Goal: Ask a question

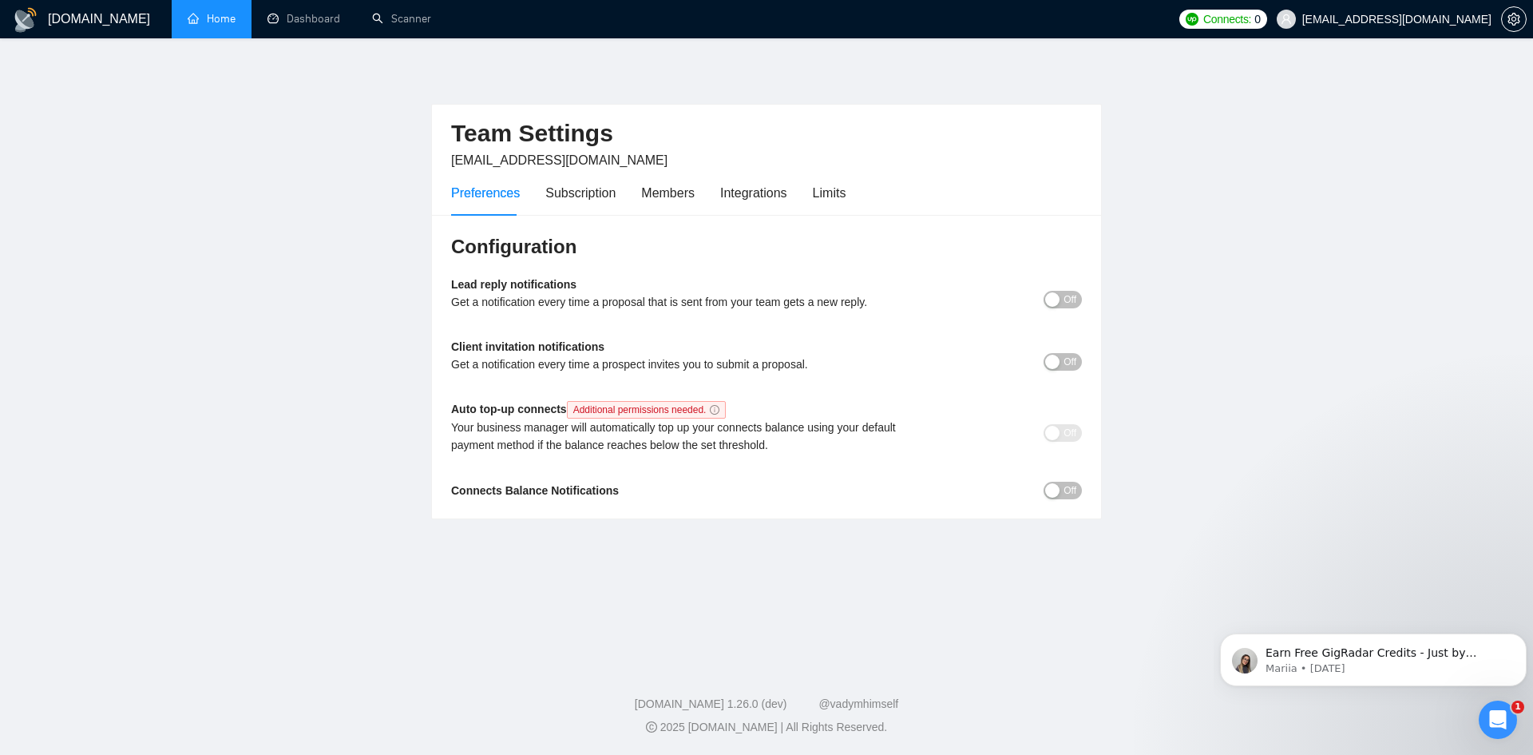
click at [220, 18] on link "Home" at bounding box center [212, 19] width 48 height 14
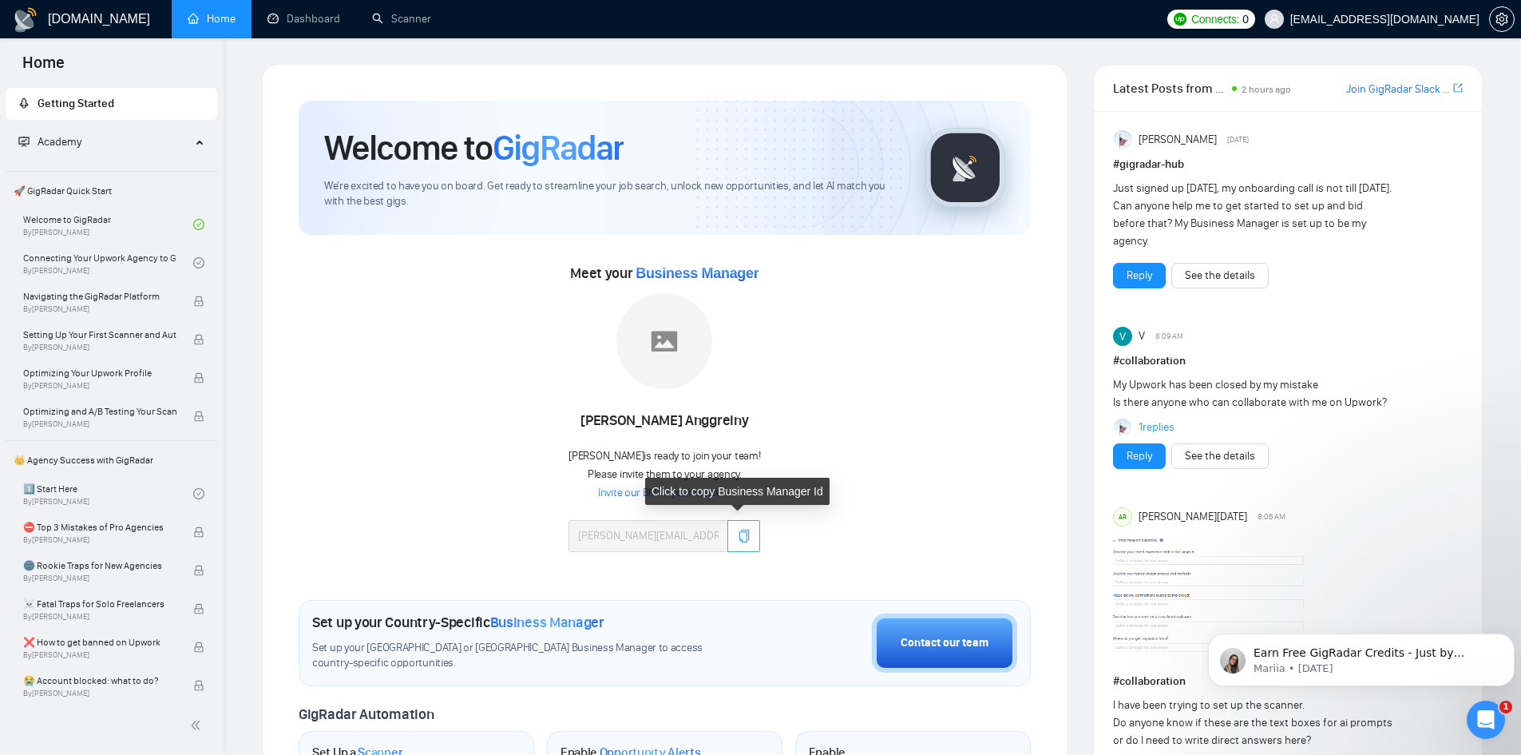
click at [740, 526] on button "button" at bounding box center [744, 536] width 33 height 32
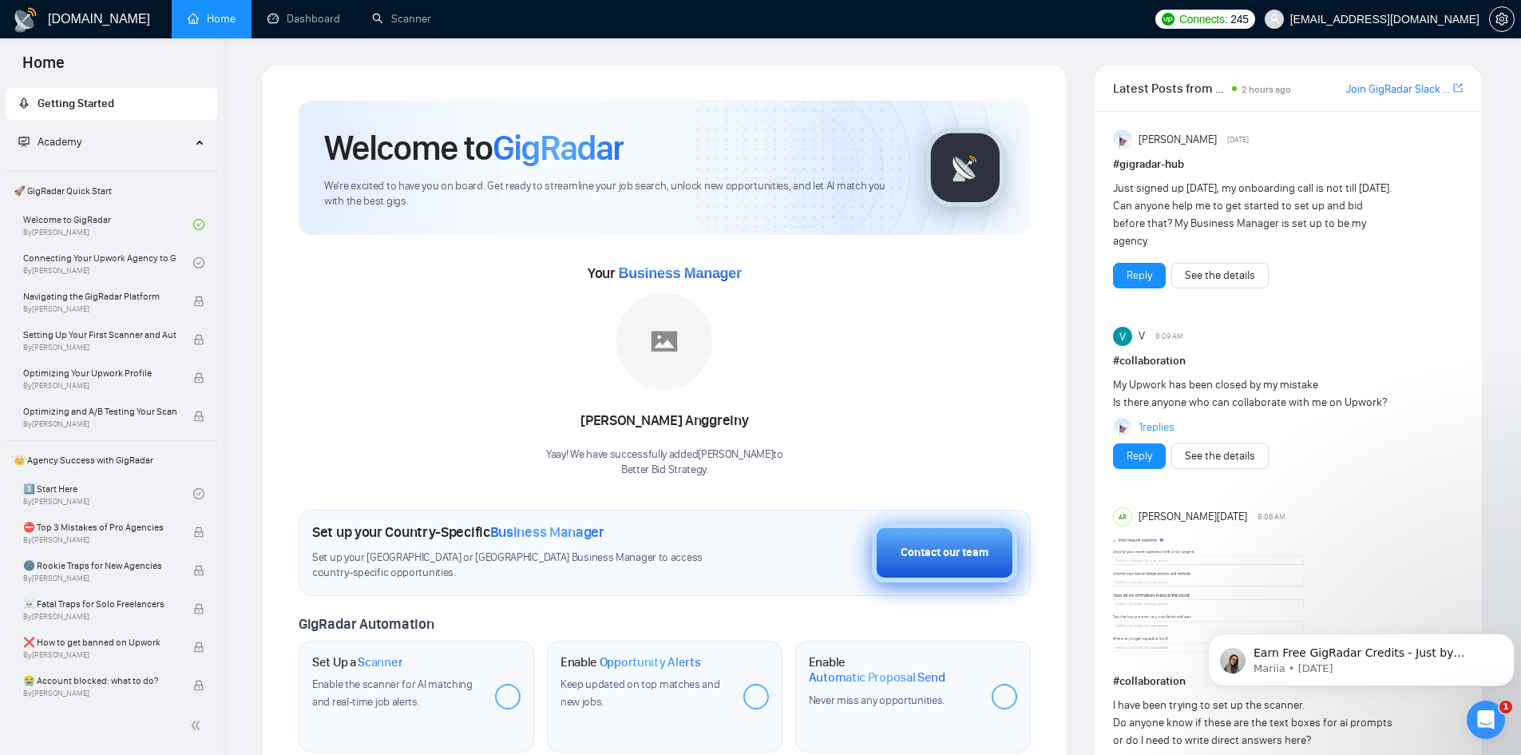
click at [964, 554] on div "Contact our team" at bounding box center [945, 553] width 88 height 18
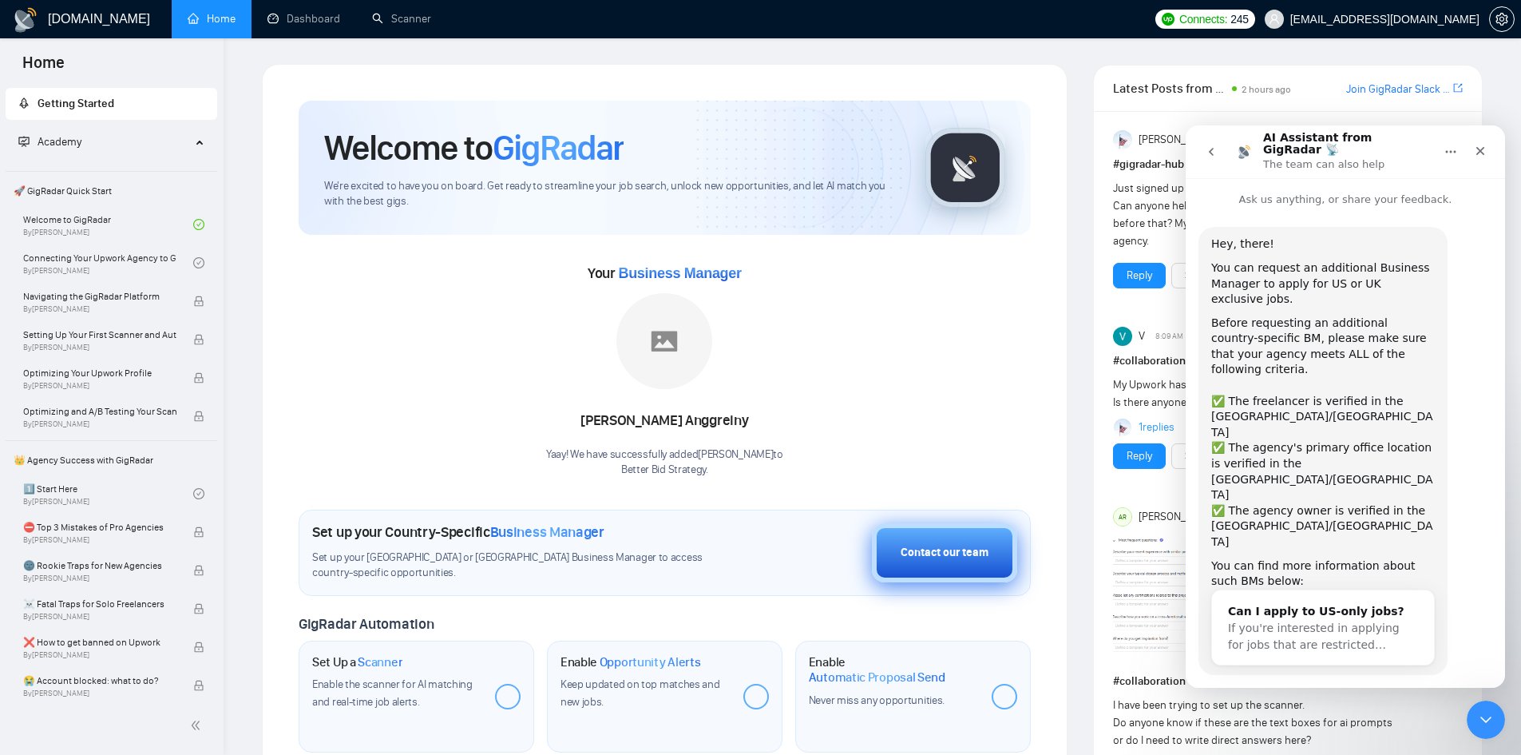
scroll to position [11, 0]
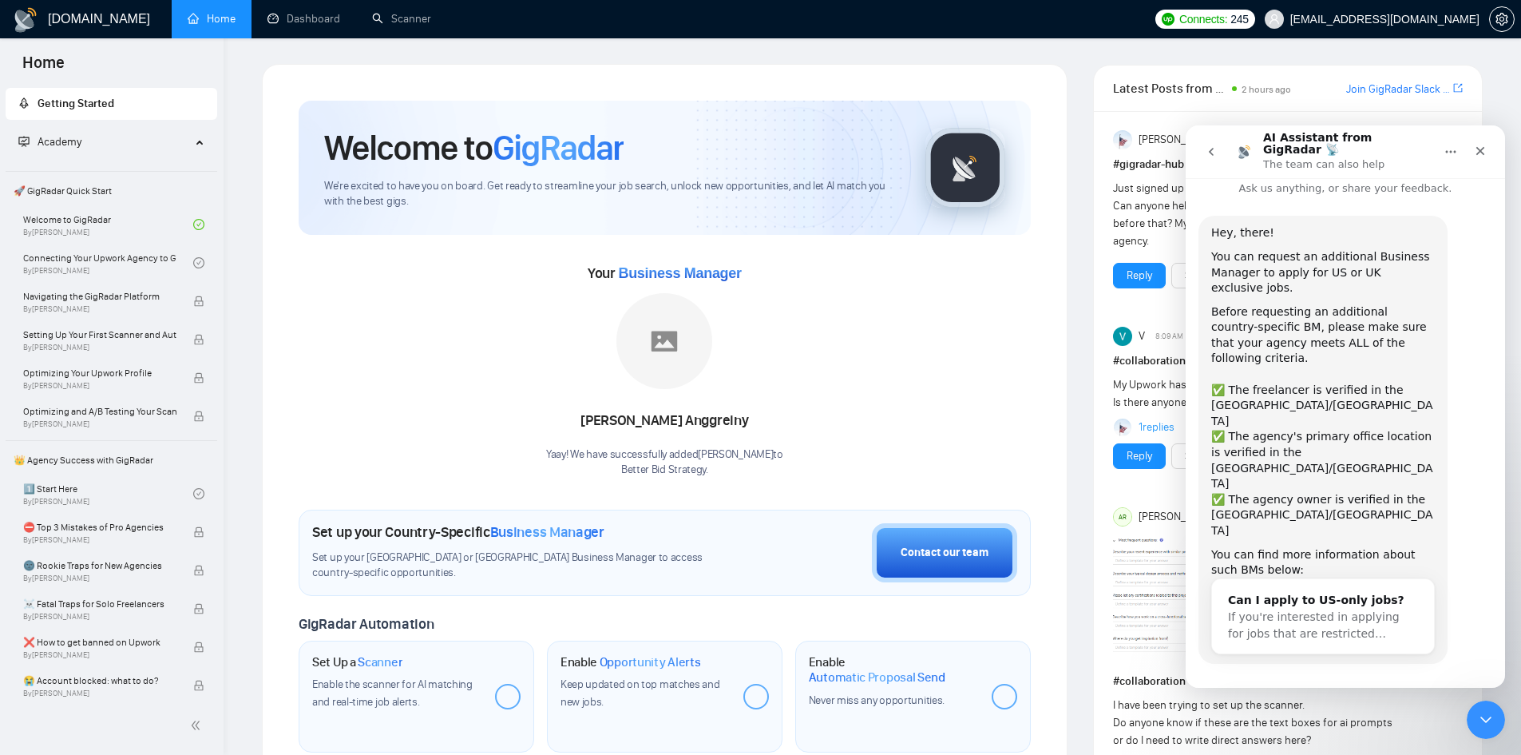
click at [1289, 693] on button "Yes, I meet all of the criteria - request a new BM" at bounding box center [1349, 716] width 272 height 46
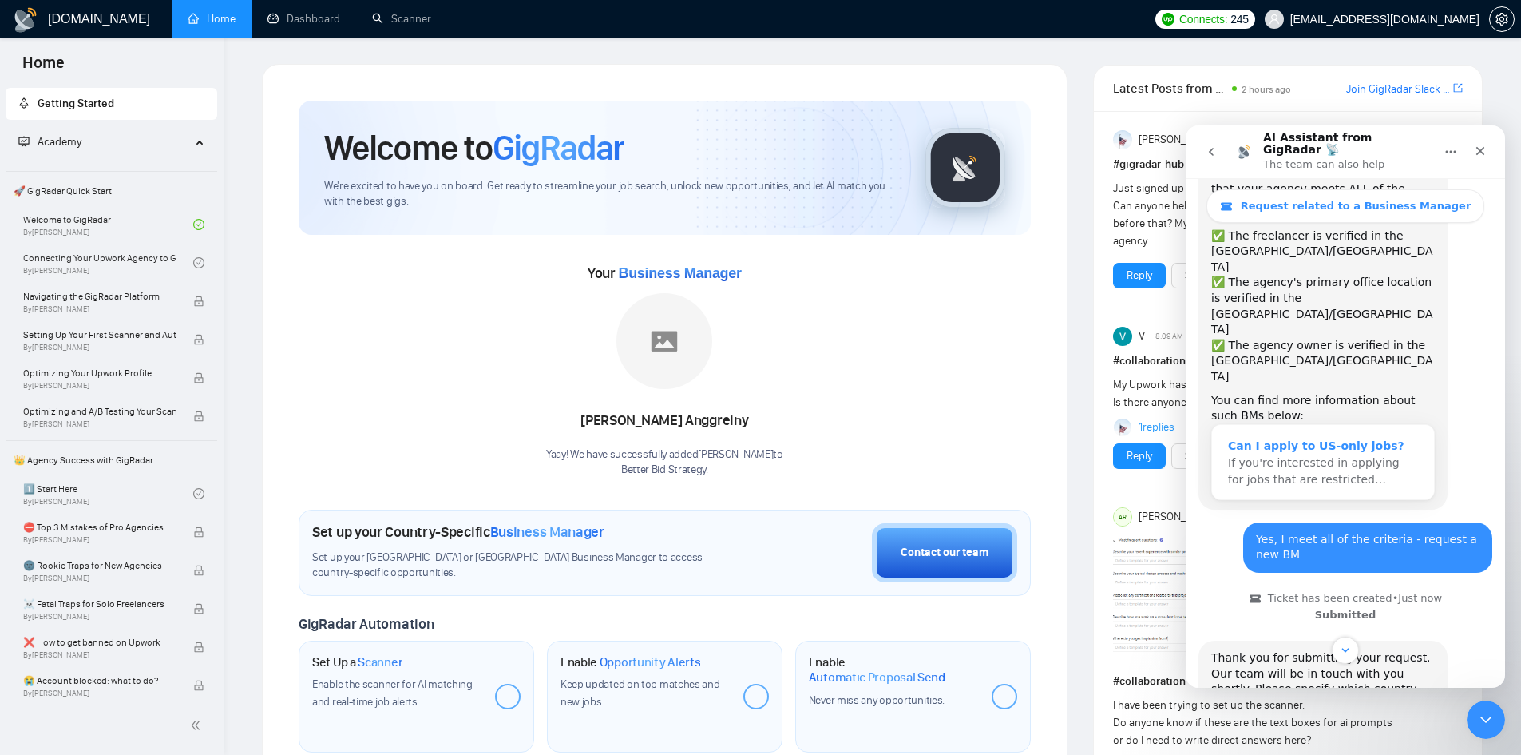
scroll to position [268, 0]
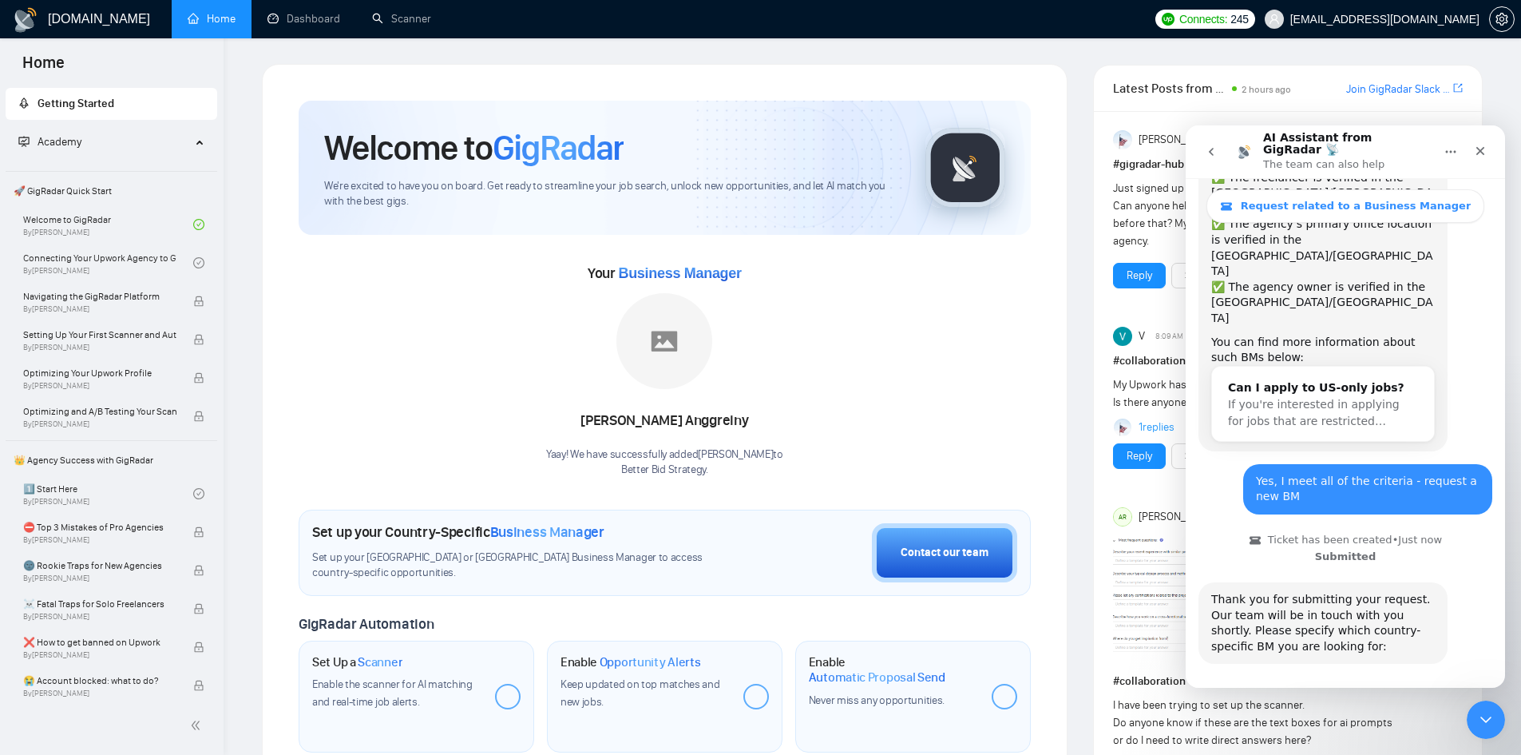
click at [1362, 693] on button "🇺🇸 US-based business manager" at bounding box center [1384, 709] width 200 height 32
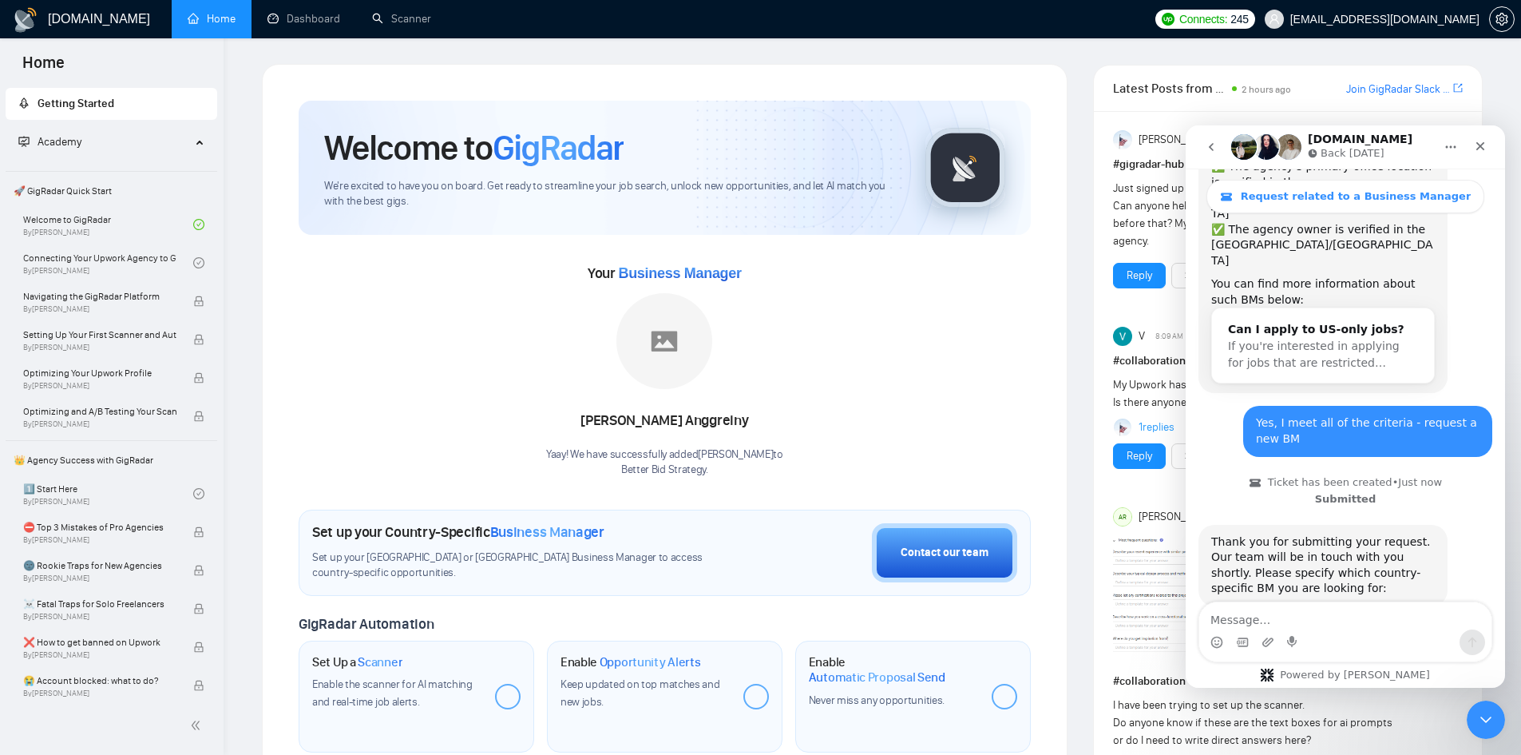
scroll to position [431, 0]
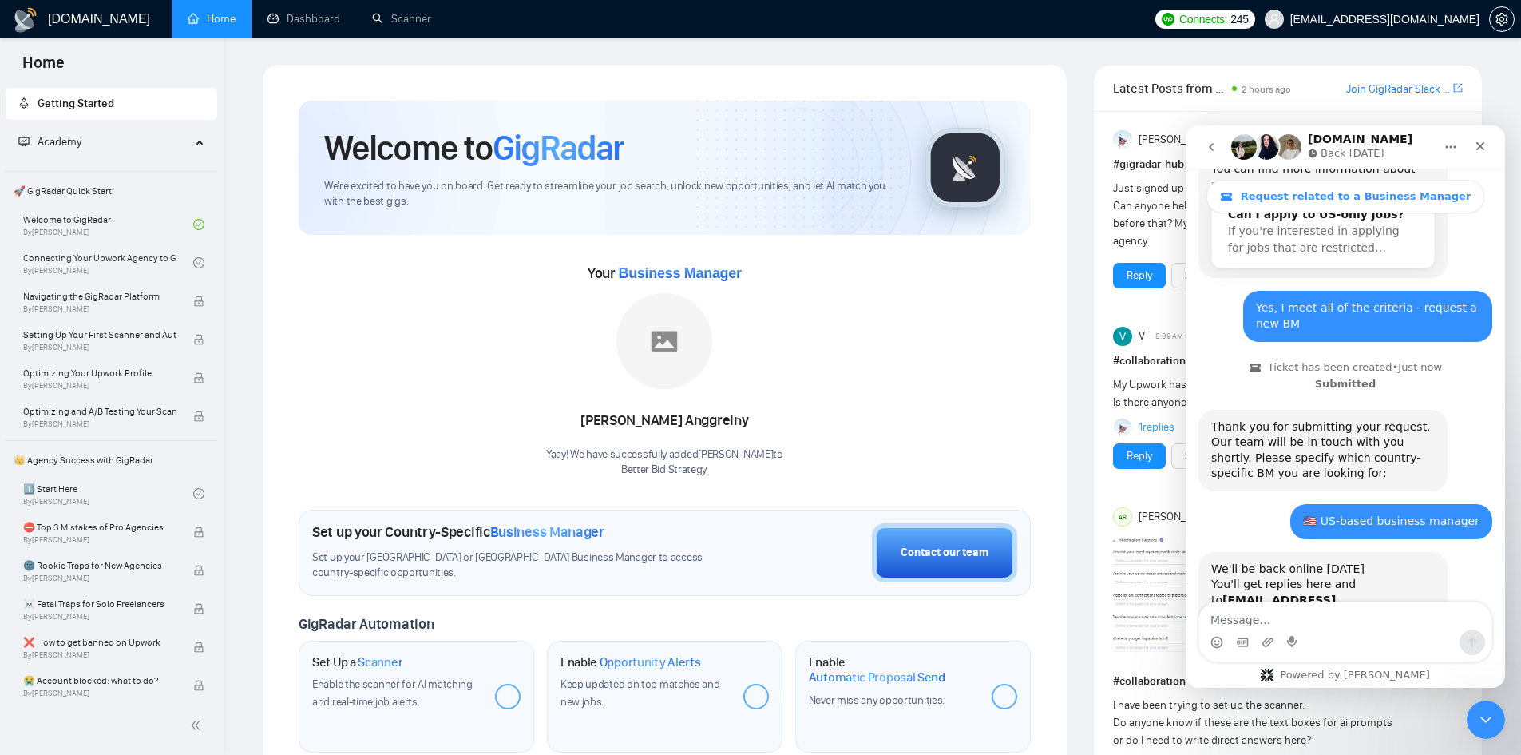
click at [1342, 682] on div "Waiting for a teammate" at bounding box center [1346, 688] width 288 height 13
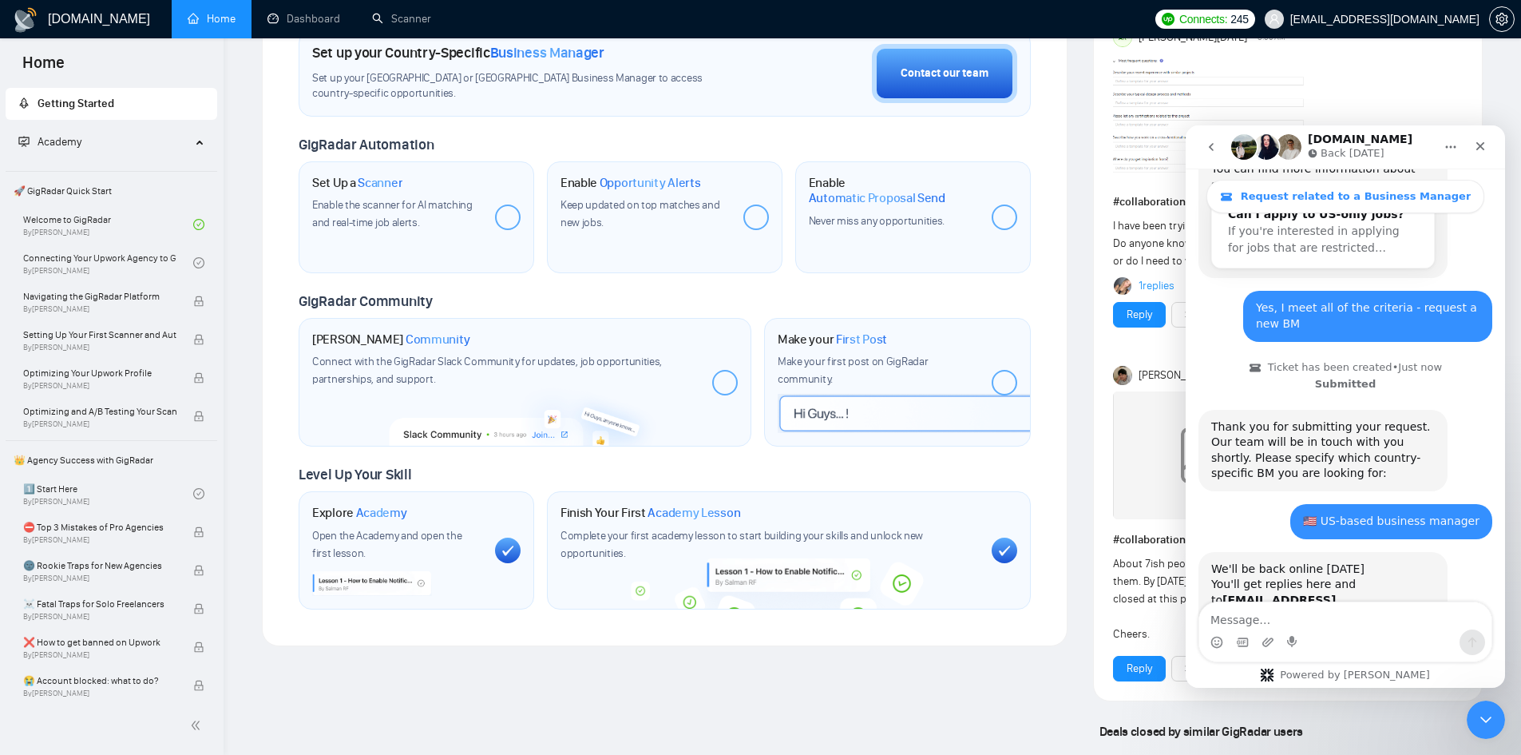
scroll to position [0, 0]
